Goal: Contribute content: Contribute content

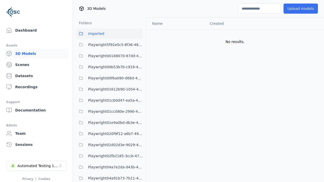
click at [301, 9] on button "Upload models" at bounding box center [300, 9] width 34 height 10
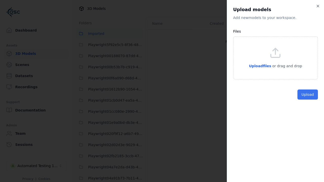
click at [308, 100] on button "Upload" at bounding box center [307, 95] width 20 height 10
